Goal: Task Accomplishment & Management: Manage account settings

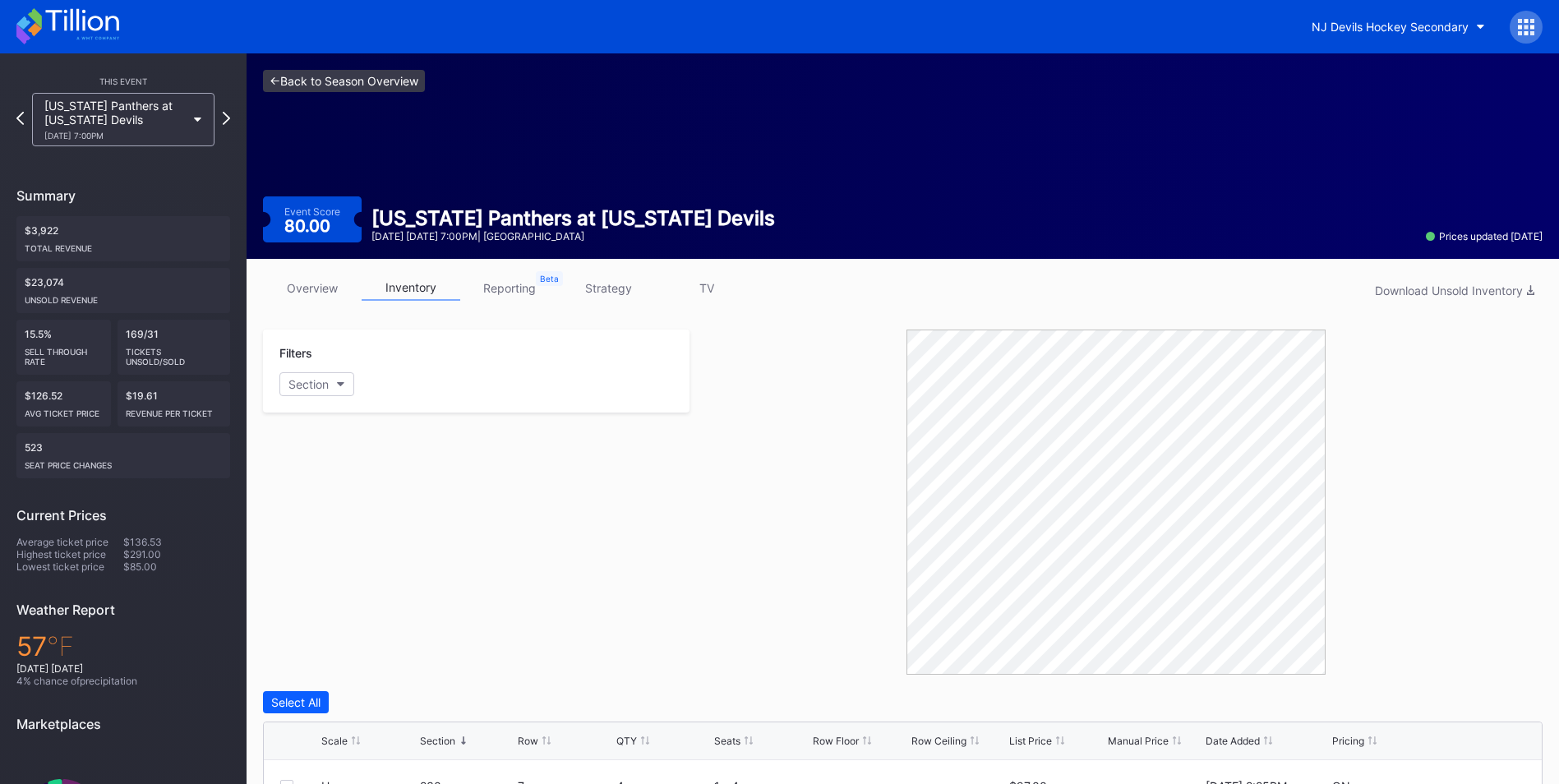
click at [319, 74] on link "<- Back to Season Overview" at bounding box center [344, 81] width 162 height 22
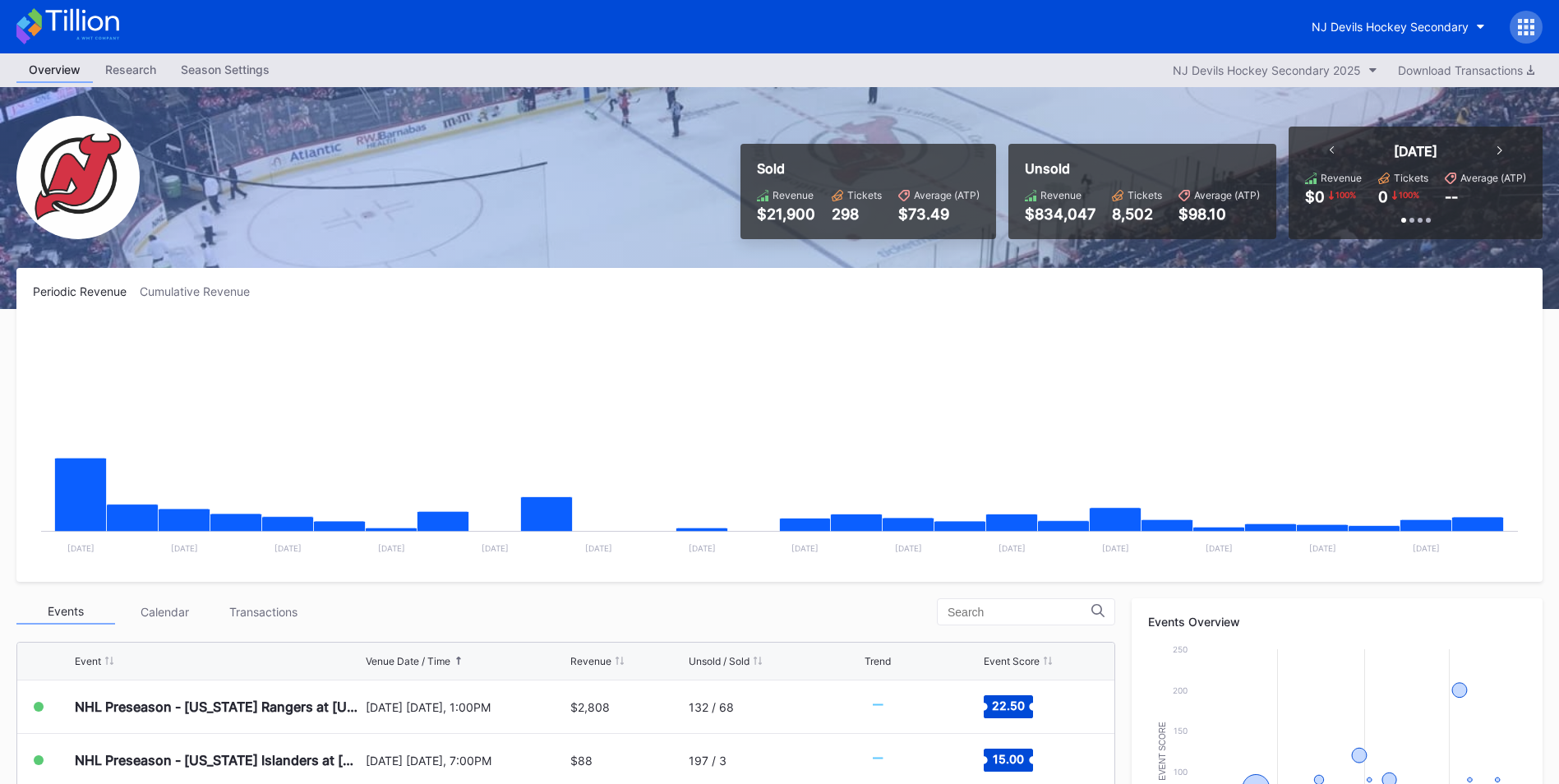
scroll to position [458, 0]
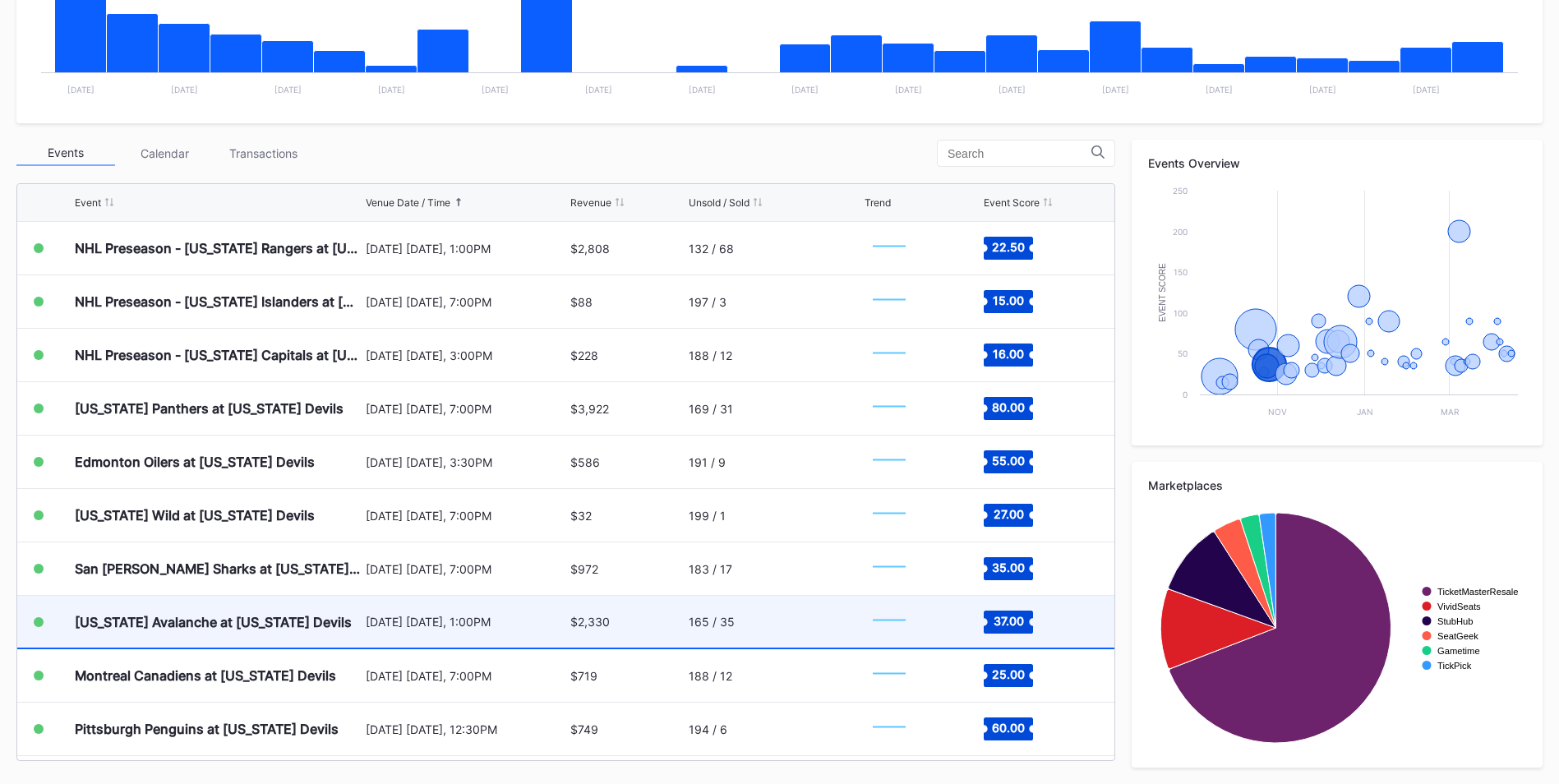
click at [254, 341] on div "[US_STATE] Avalanche at [US_STATE] Devils" at bounding box center [213, 621] width 277 height 16
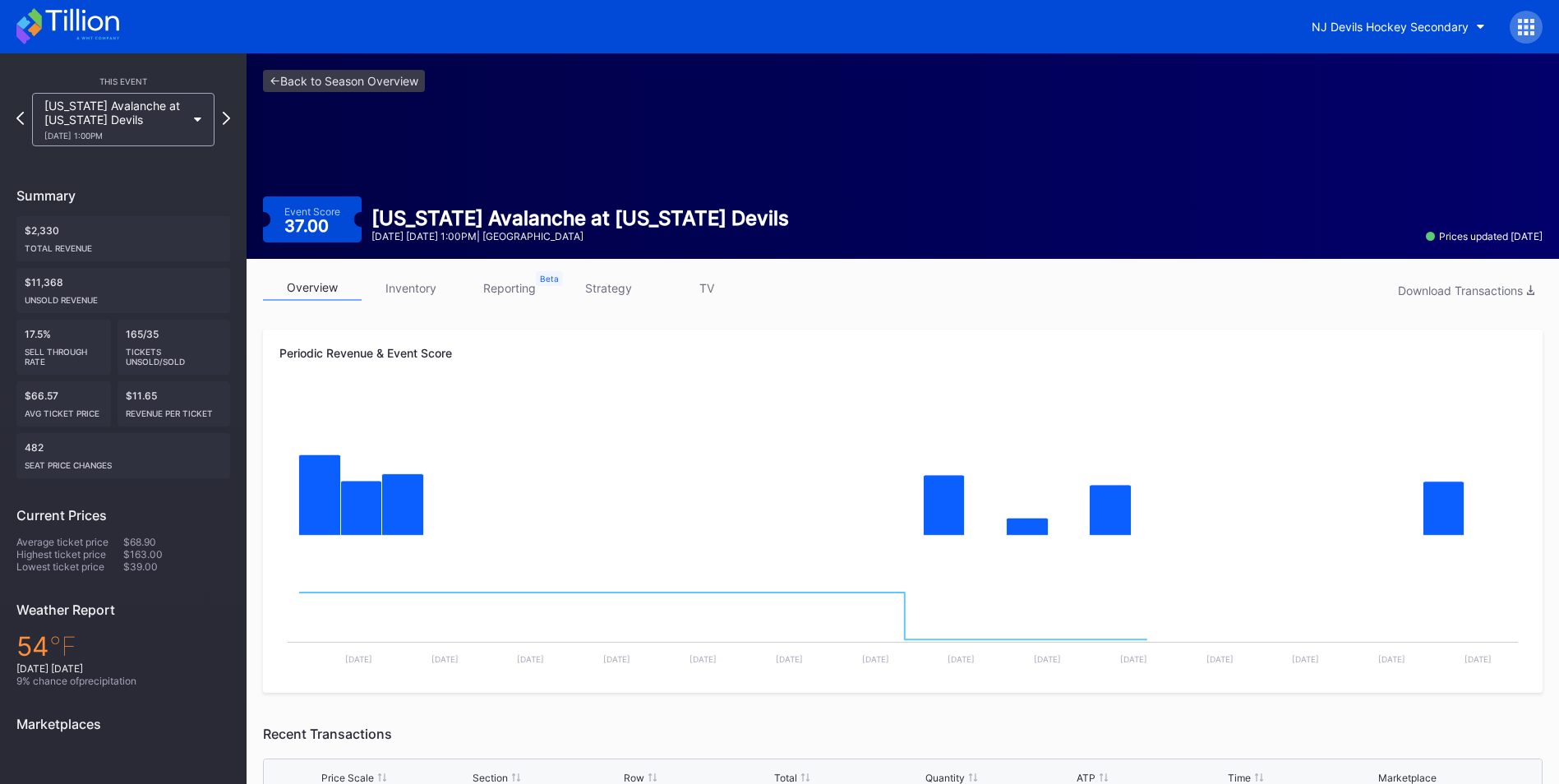
click at [406, 288] on link "inventory" at bounding box center [412, 288] width 99 height 25
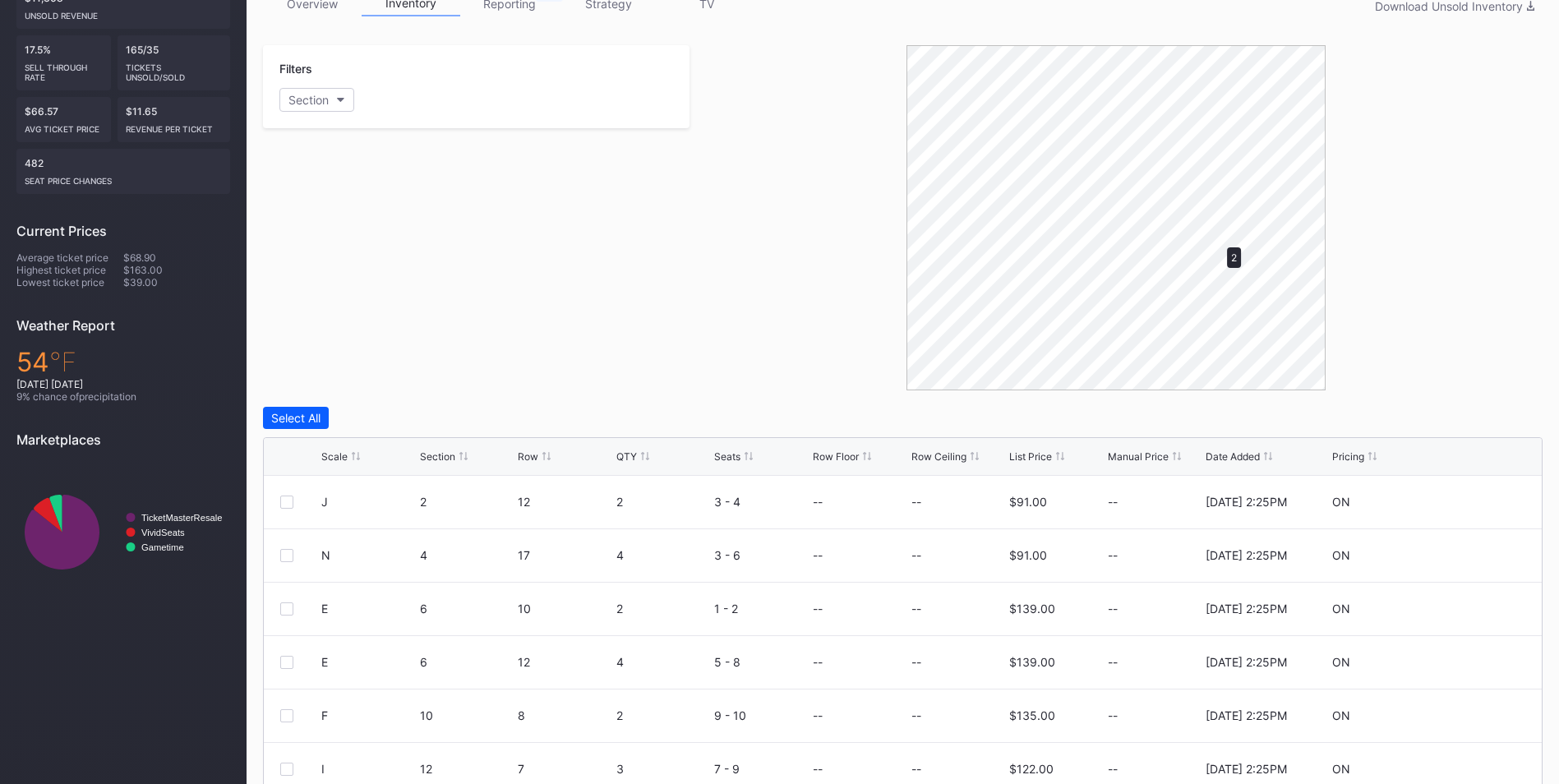
scroll to position [161, 0]
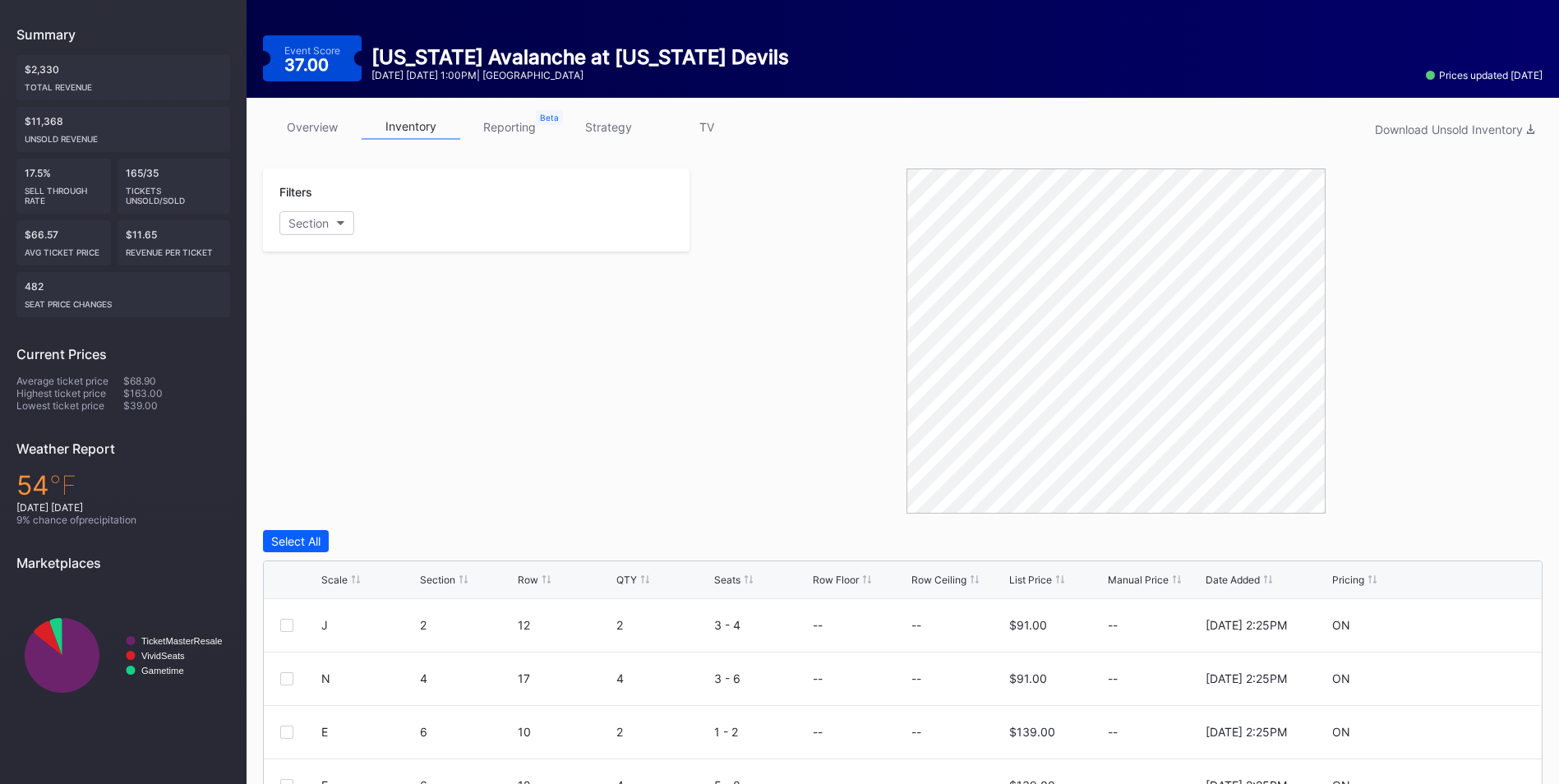
click at [446, 341] on div "Section" at bounding box center [438, 579] width 35 height 13
click at [449, 341] on div "Section" at bounding box center [438, 579] width 35 height 13
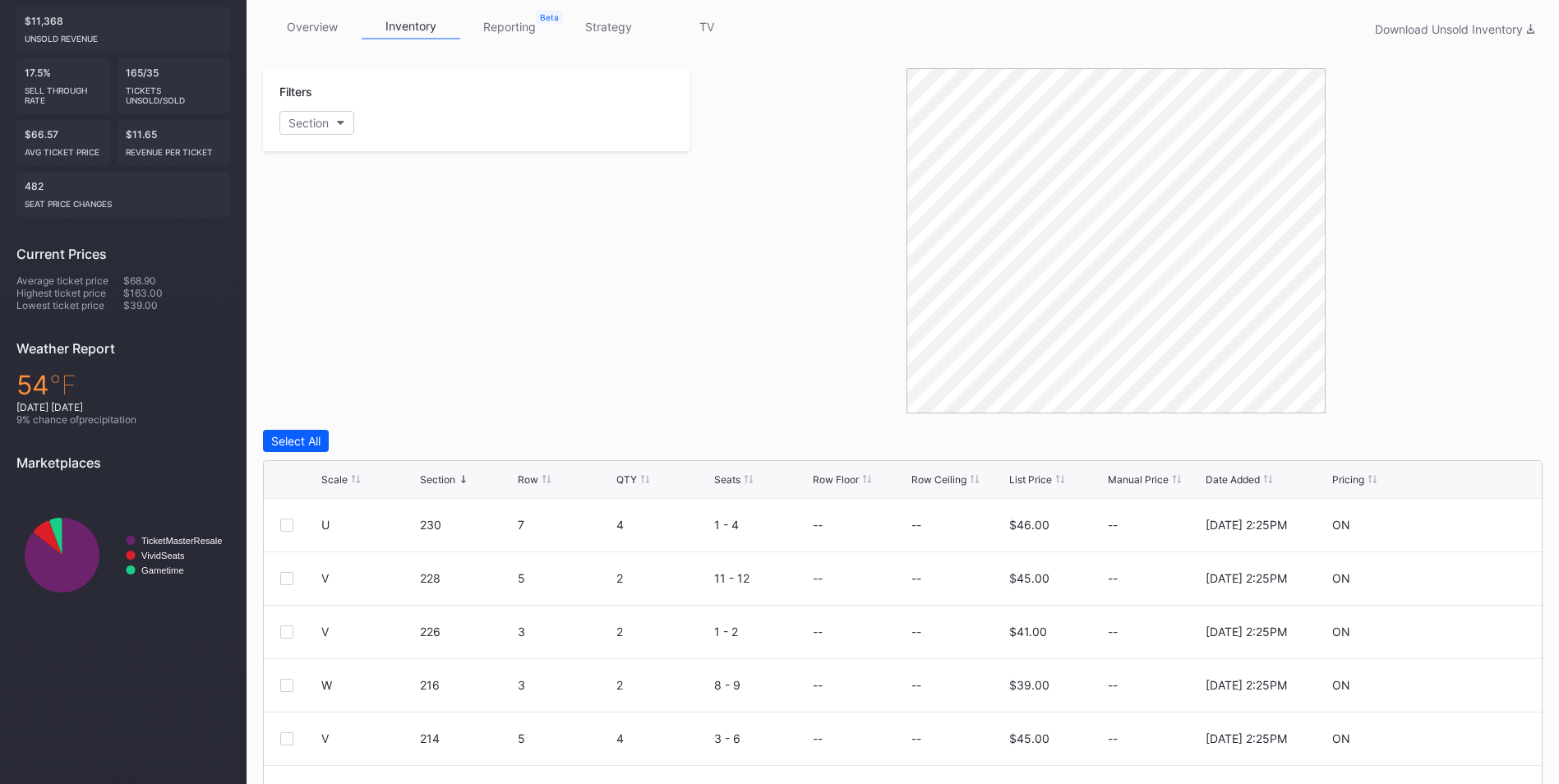
scroll to position [79, 0]
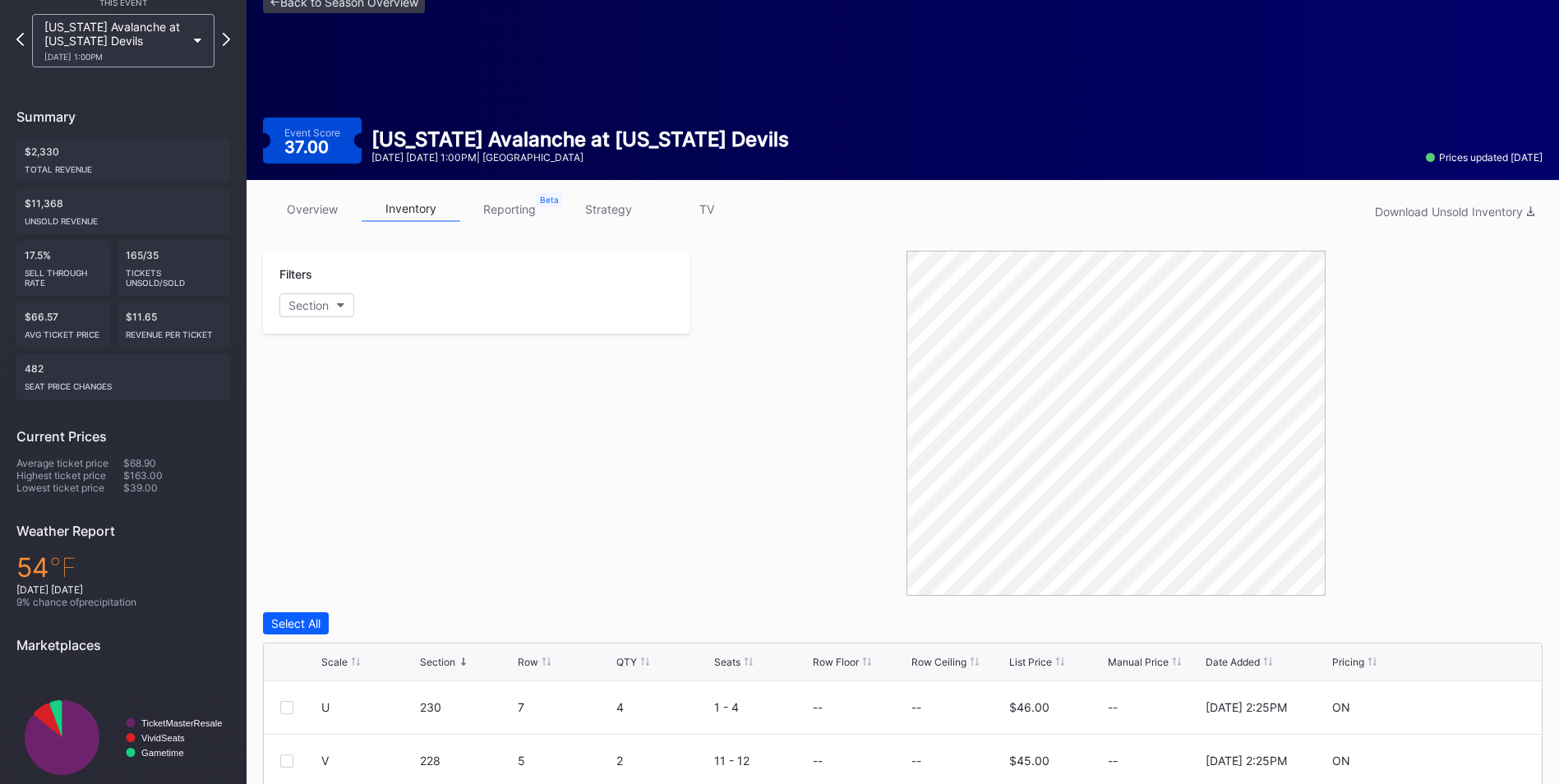
click at [609, 207] on link "strategy" at bounding box center [609, 209] width 99 height 25
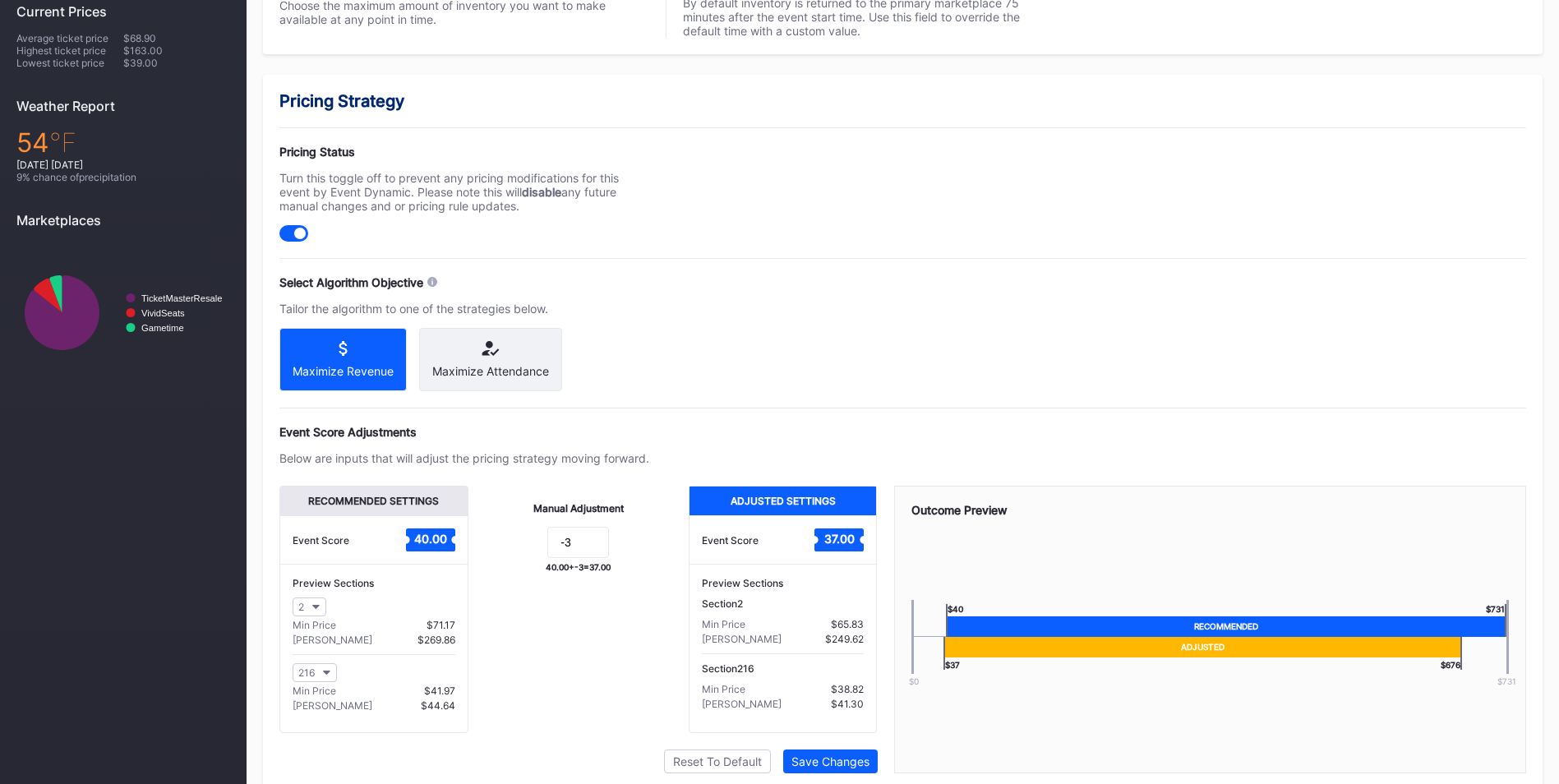
scroll to position [573, 0]
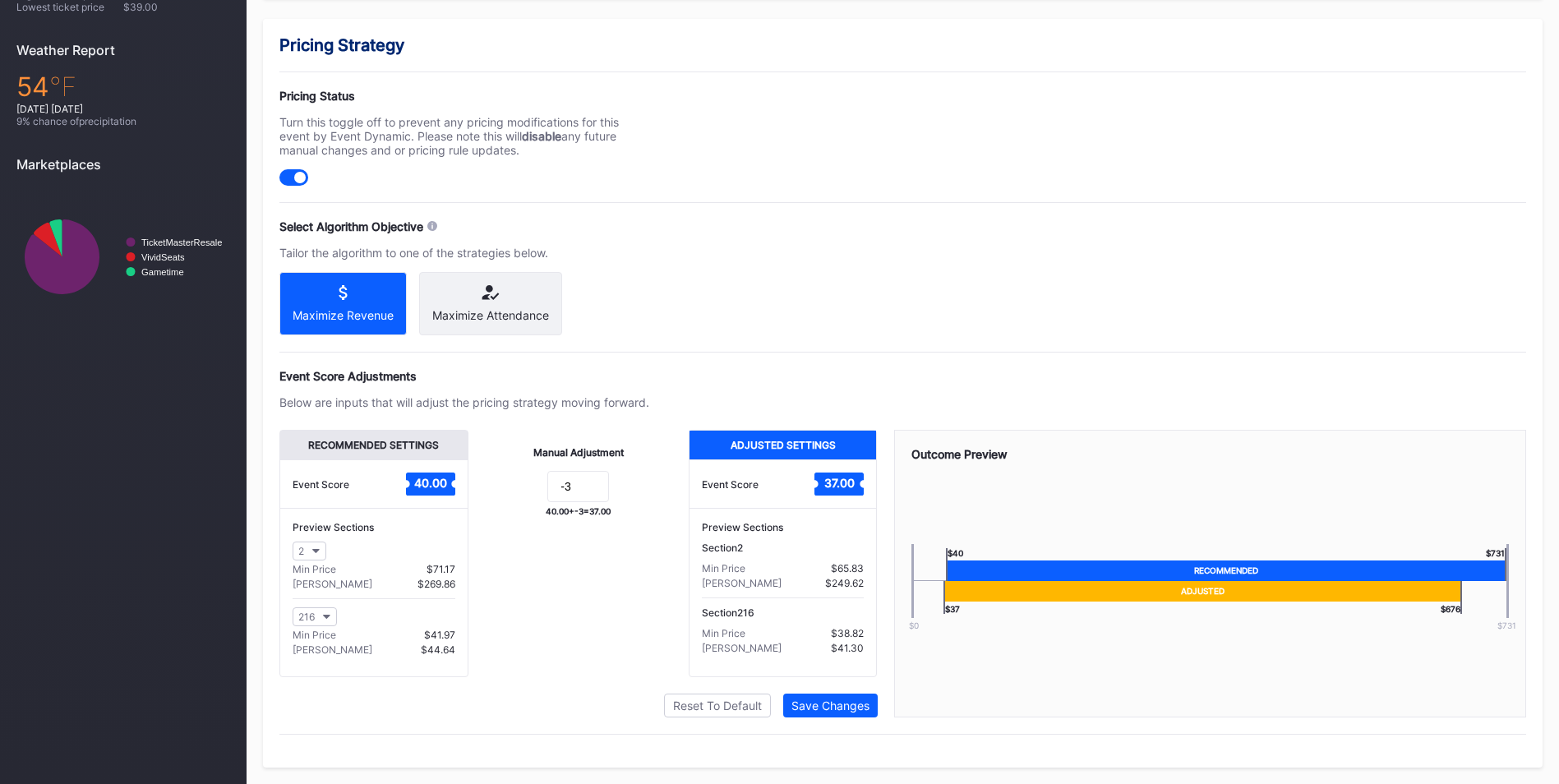
click at [582, 341] on form "-3" at bounding box center [579, 488] width 187 height 35
click at [576, 341] on input "-3" at bounding box center [578, 486] width 61 height 31
type input "-"
type input "0"
click at [768, 341] on div "Save Changes" at bounding box center [830, 705] width 78 height 14
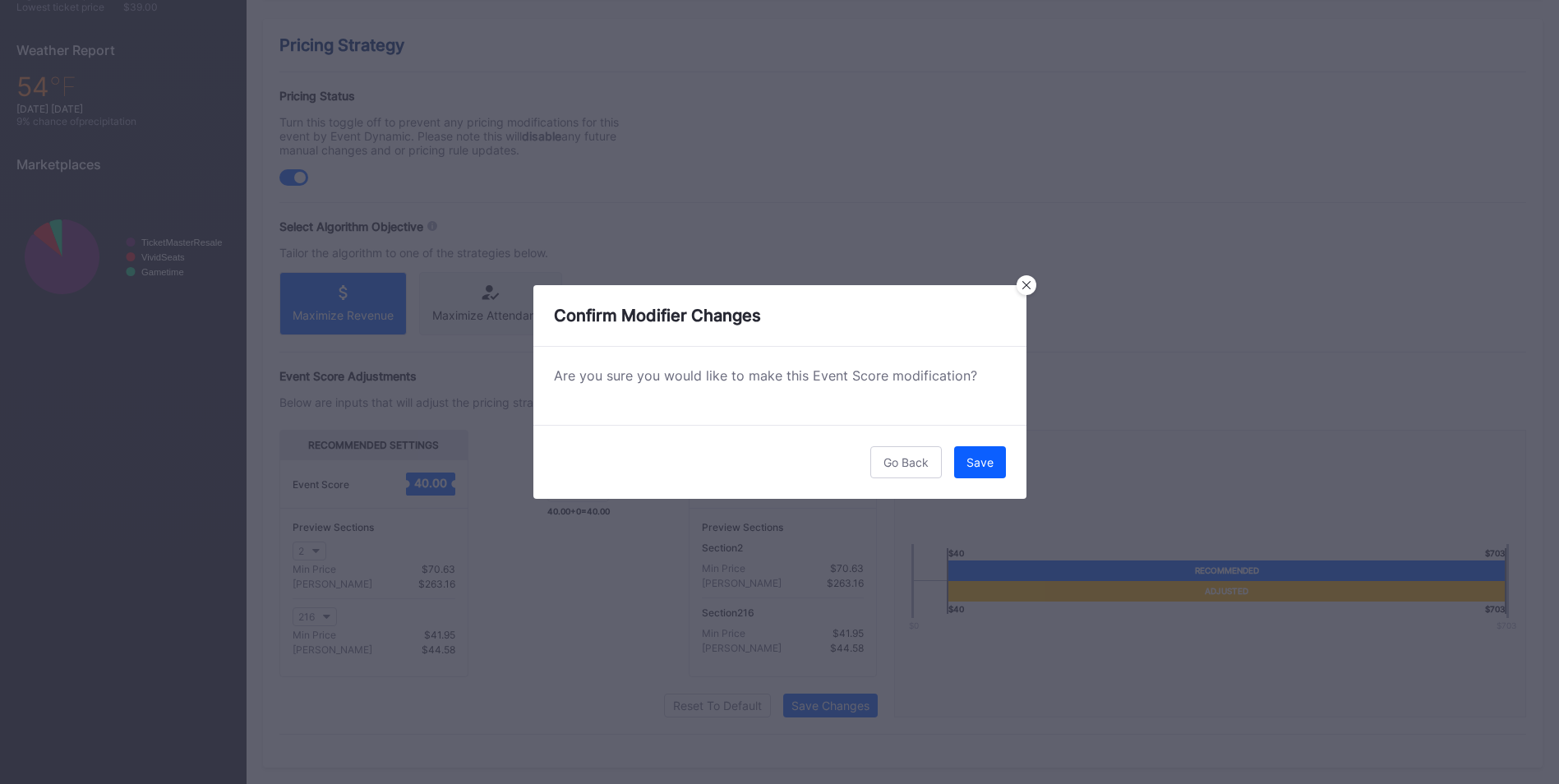
click at [768, 341] on div "Go Back Save" at bounding box center [780, 462] width 493 height 74
click at [768, 341] on button "Save" at bounding box center [979, 462] width 51 height 32
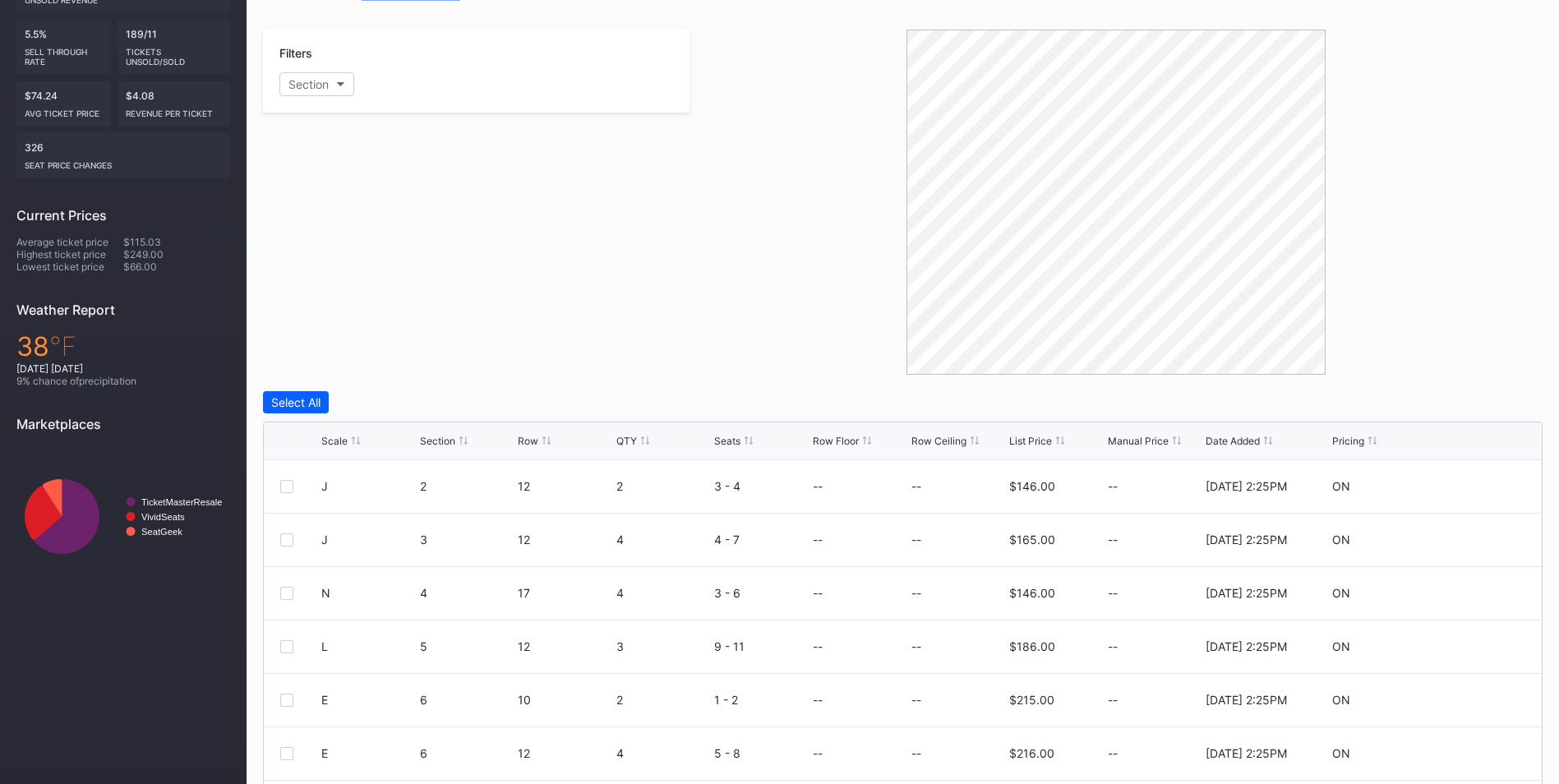
scroll to position [301, 0]
